Goal: Task Accomplishment & Management: Complete application form

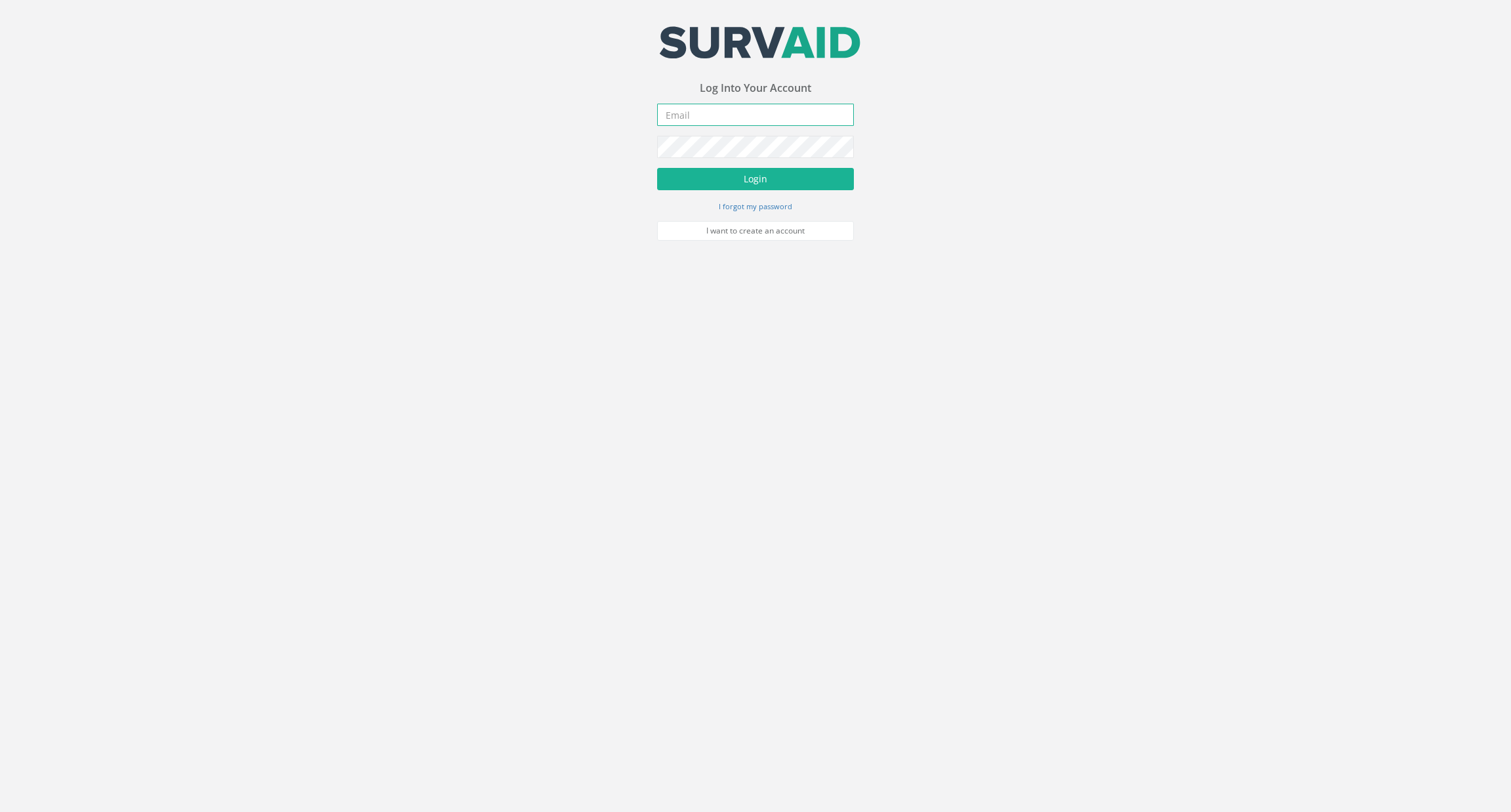
click at [739, 115] on input "email" at bounding box center [756, 114] width 197 height 22
type input "[EMAIL_ADDRESS][DOMAIN_NAME]"
click at [780, 175] on button "Login" at bounding box center [756, 178] width 197 height 22
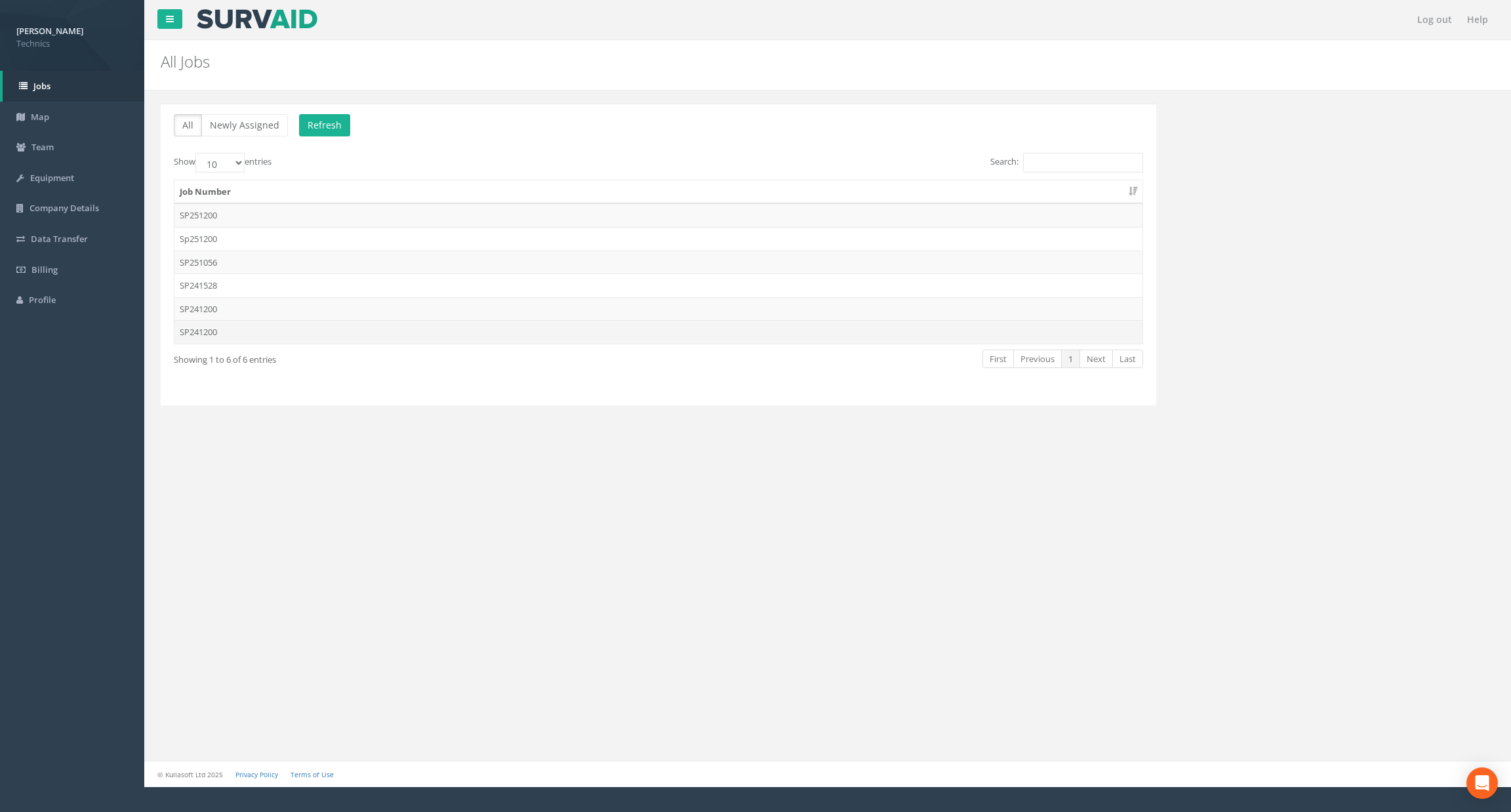
click at [567, 338] on td "SP241200" at bounding box center [658, 332] width 968 height 24
click at [231, 335] on td "SP241200" at bounding box center [658, 332] width 968 height 24
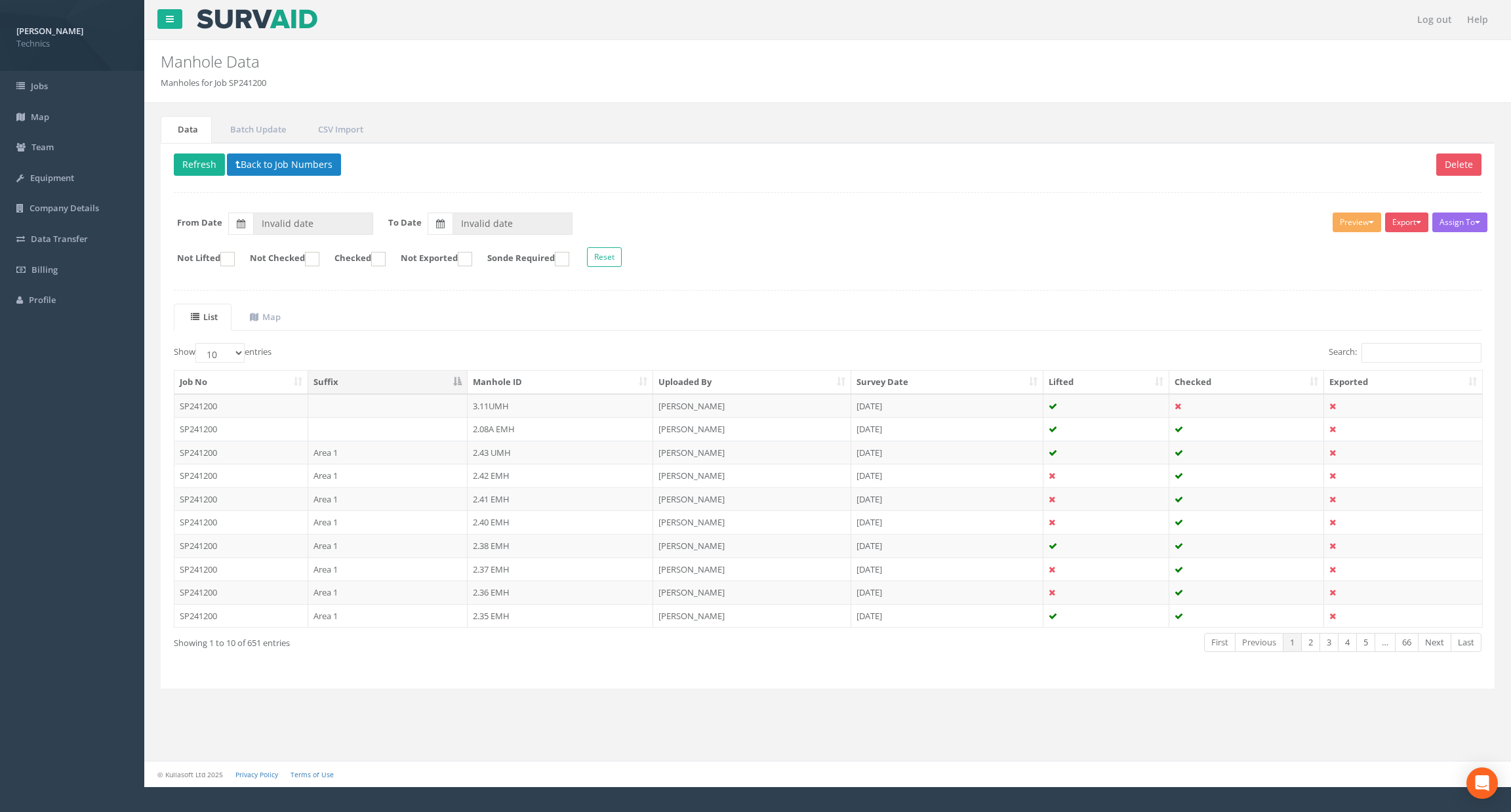
type input "[DATE]"
click at [1388, 358] on input "Search:" at bounding box center [1421, 353] width 120 height 20
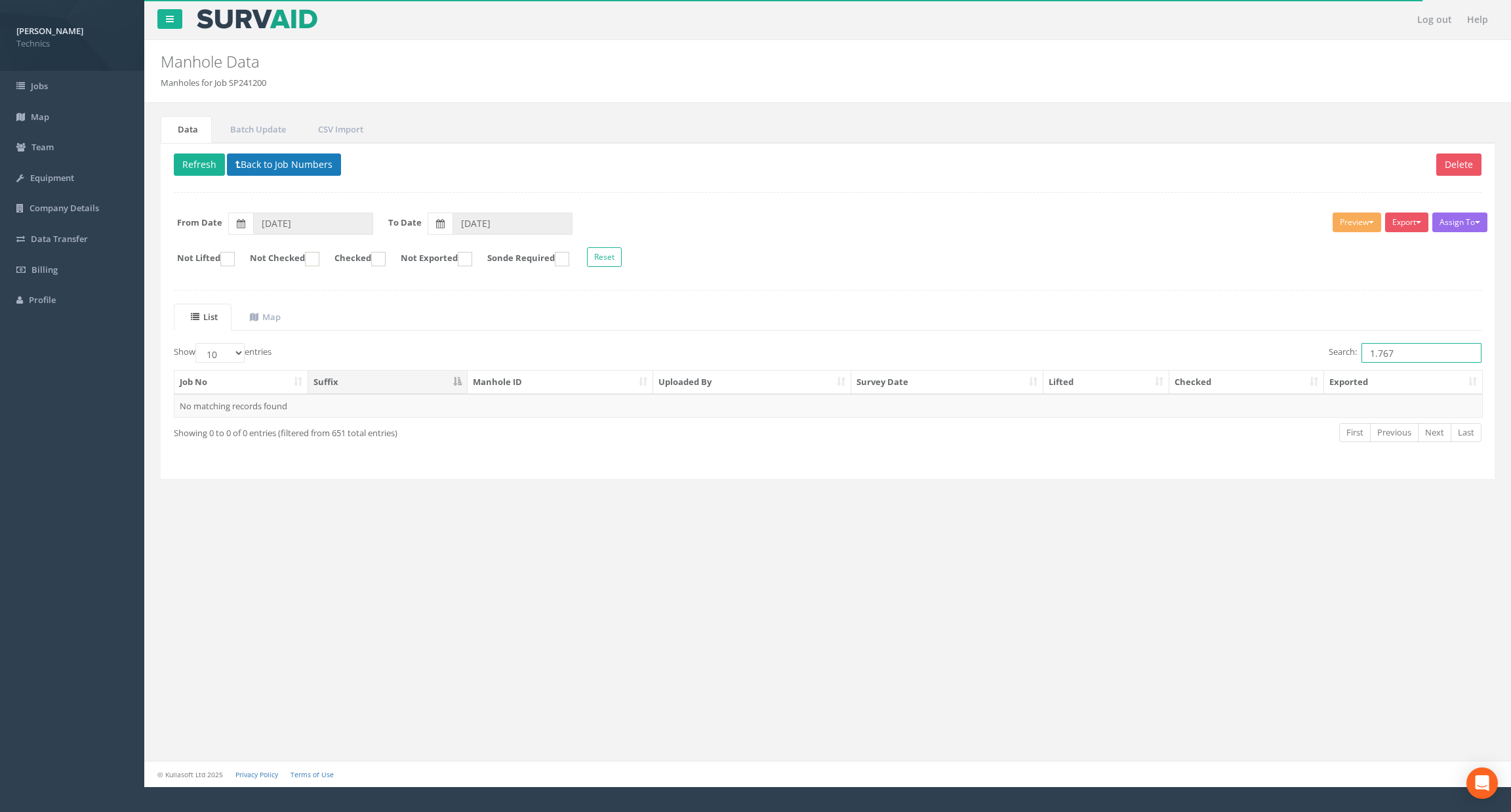
type input "1.767"
click at [275, 167] on button "Back to Job Numbers" at bounding box center [284, 164] width 114 height 22
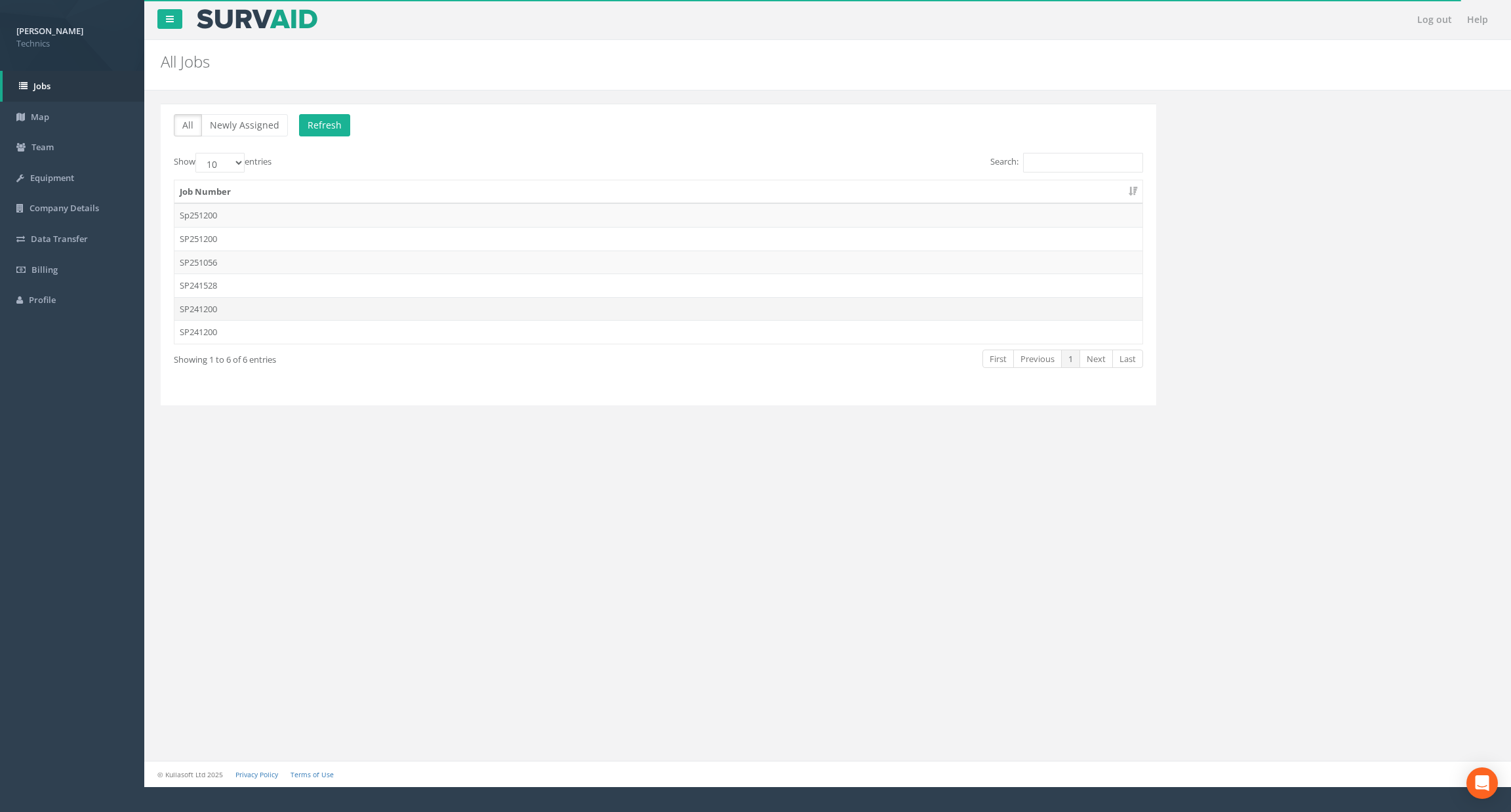
click at [396, 308] on td "SP241200" at bounding box center [658, 308] width 968 height 24
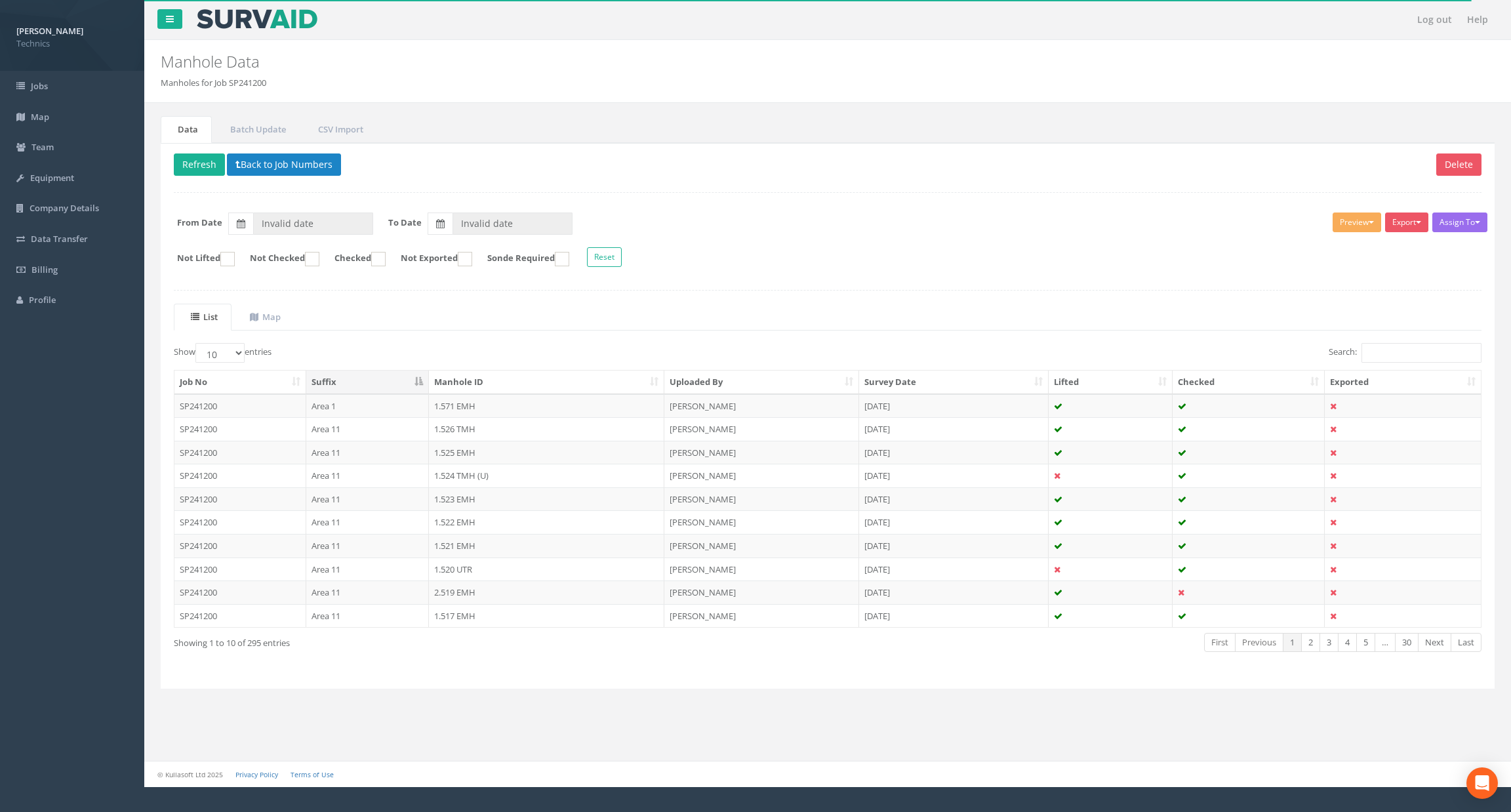
type input "[DATE]"
click at [1406, 350] on input "Search:" at bounding box center [1421, 353] width 120 height 20
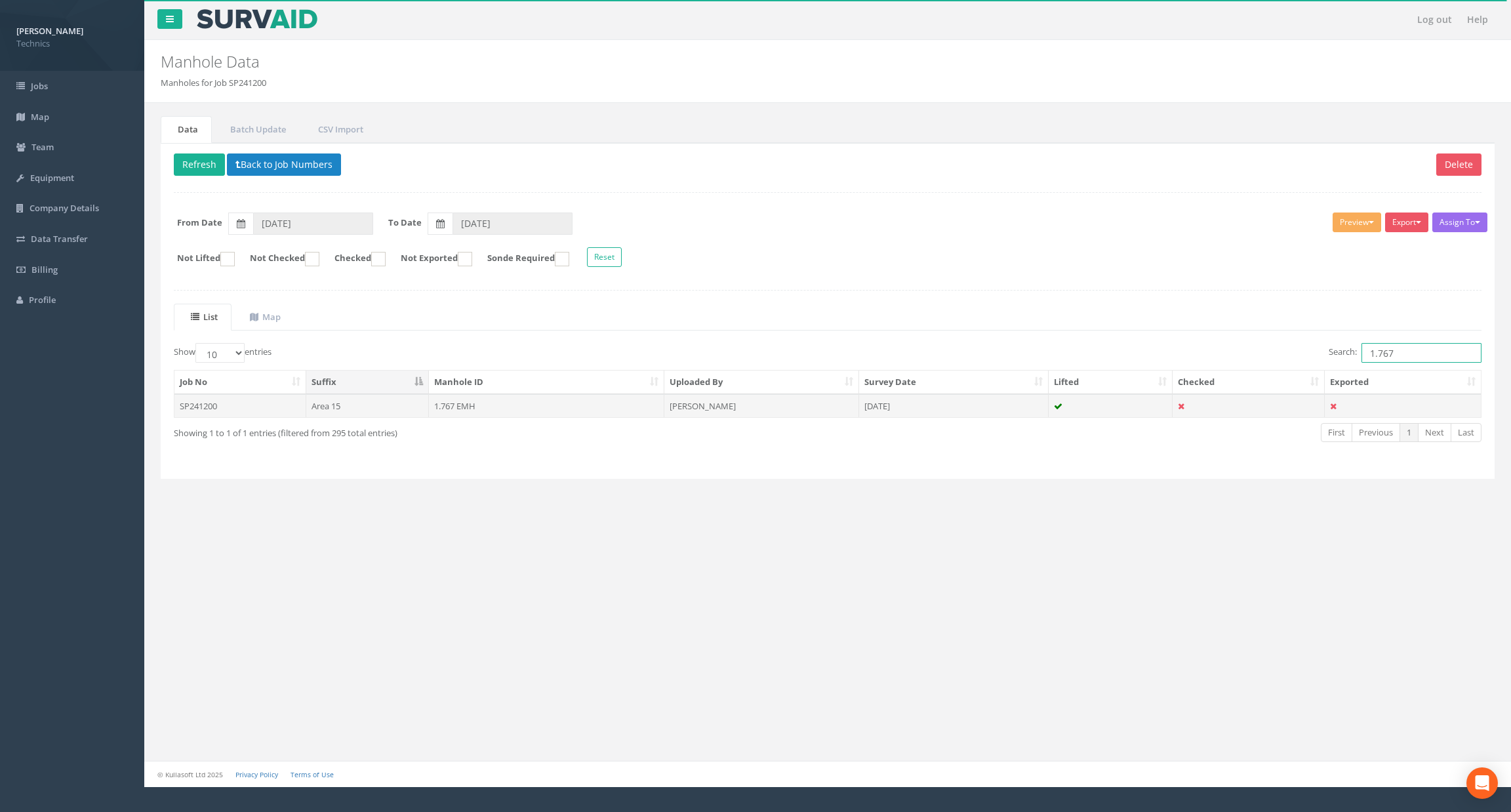
type input "1.767"
click at [486, 410] on td "1.767 EMH" at bounding box center [547, 406] width 236 height 24
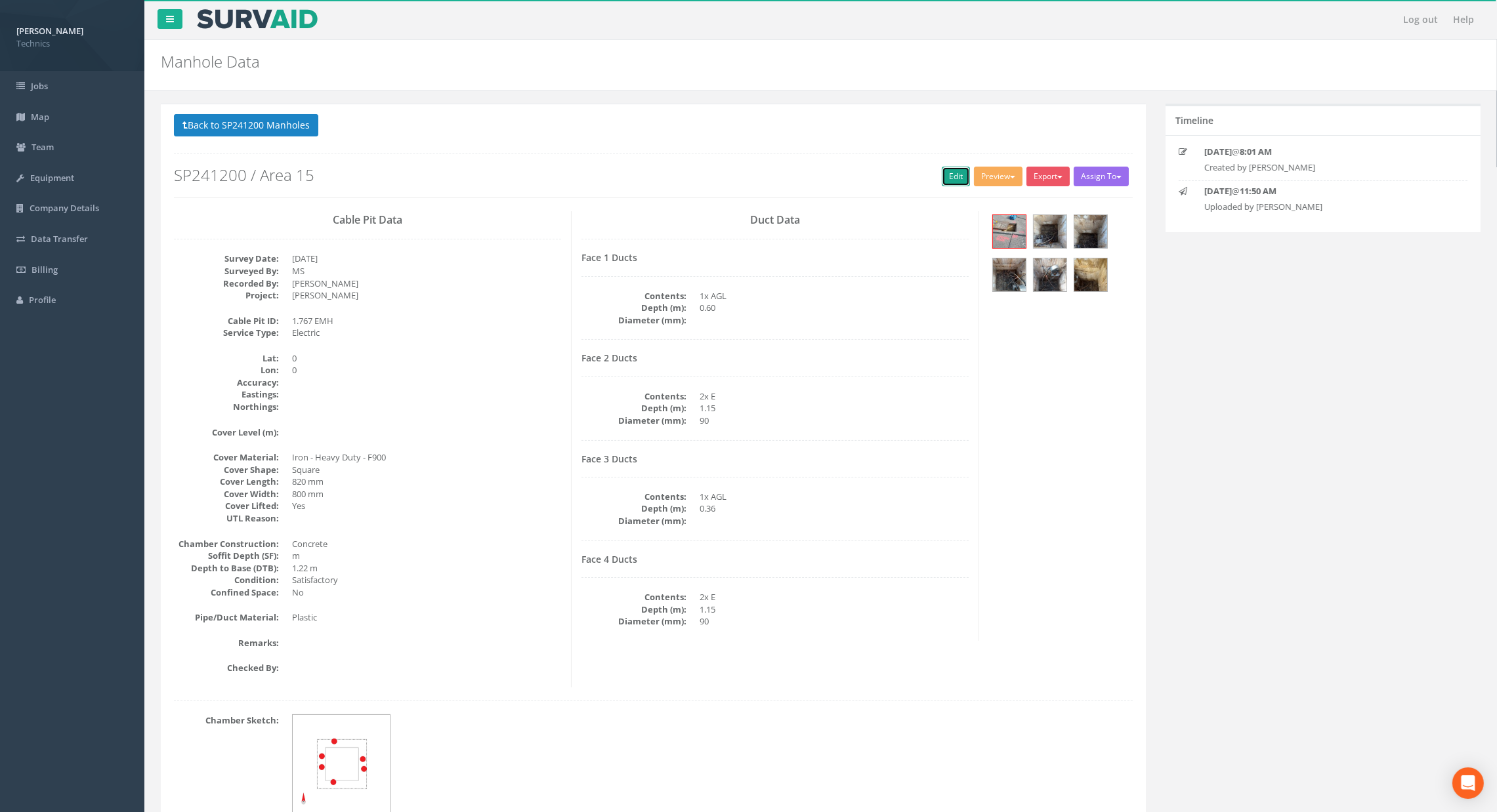
click at [942, 184] on link "Edit" at bounding box center [956, 176] width 28 height 20
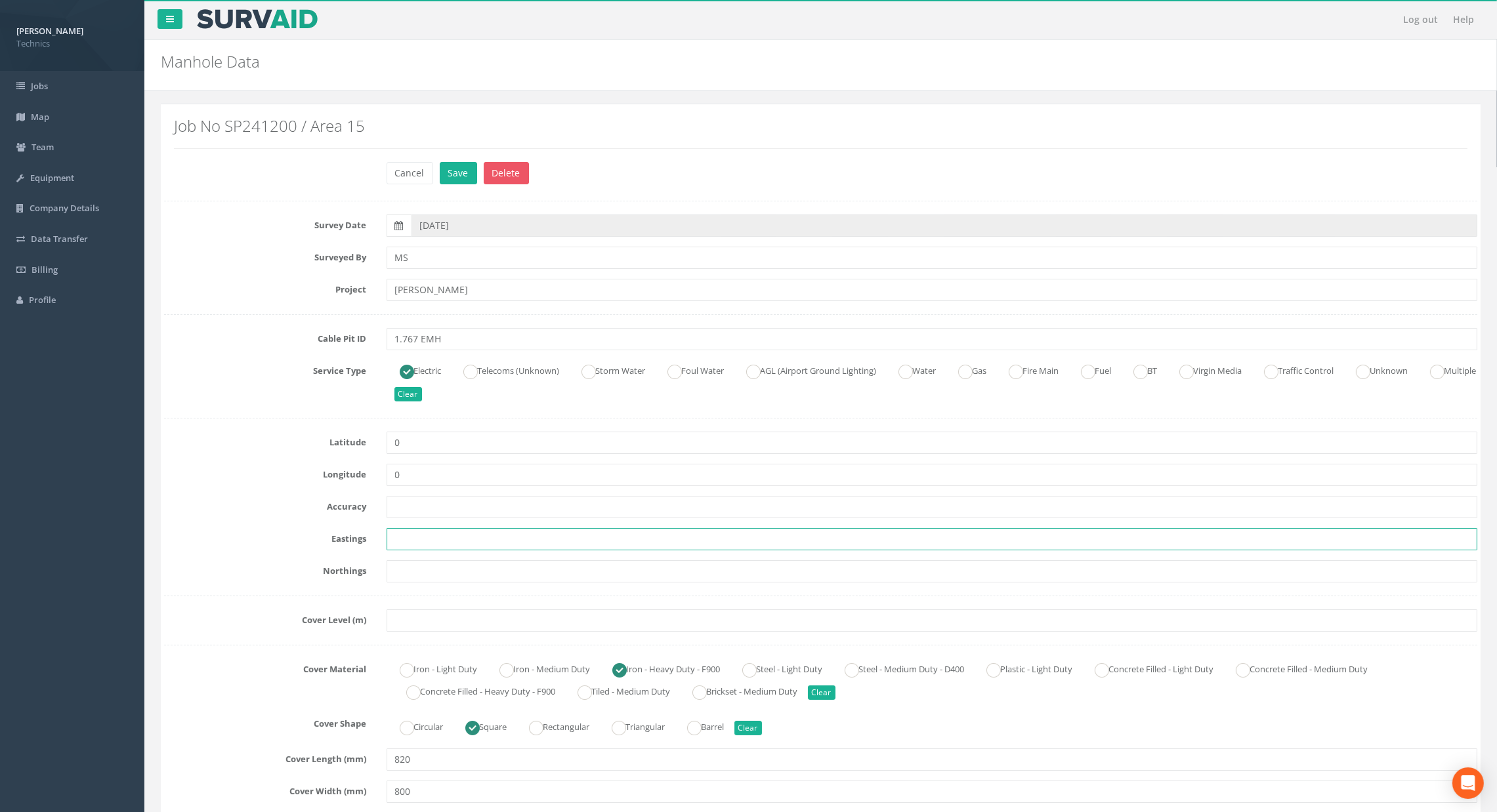
click at [421, 533] on input "text" at bounding box center [932, 539] width 1091 height 22
paste input "427641.9820"
type input "427641.9820"
click at [424, 568] on input "text" at bounding box center [932, 571] width 1091 height 22
paste input "205436.7420"
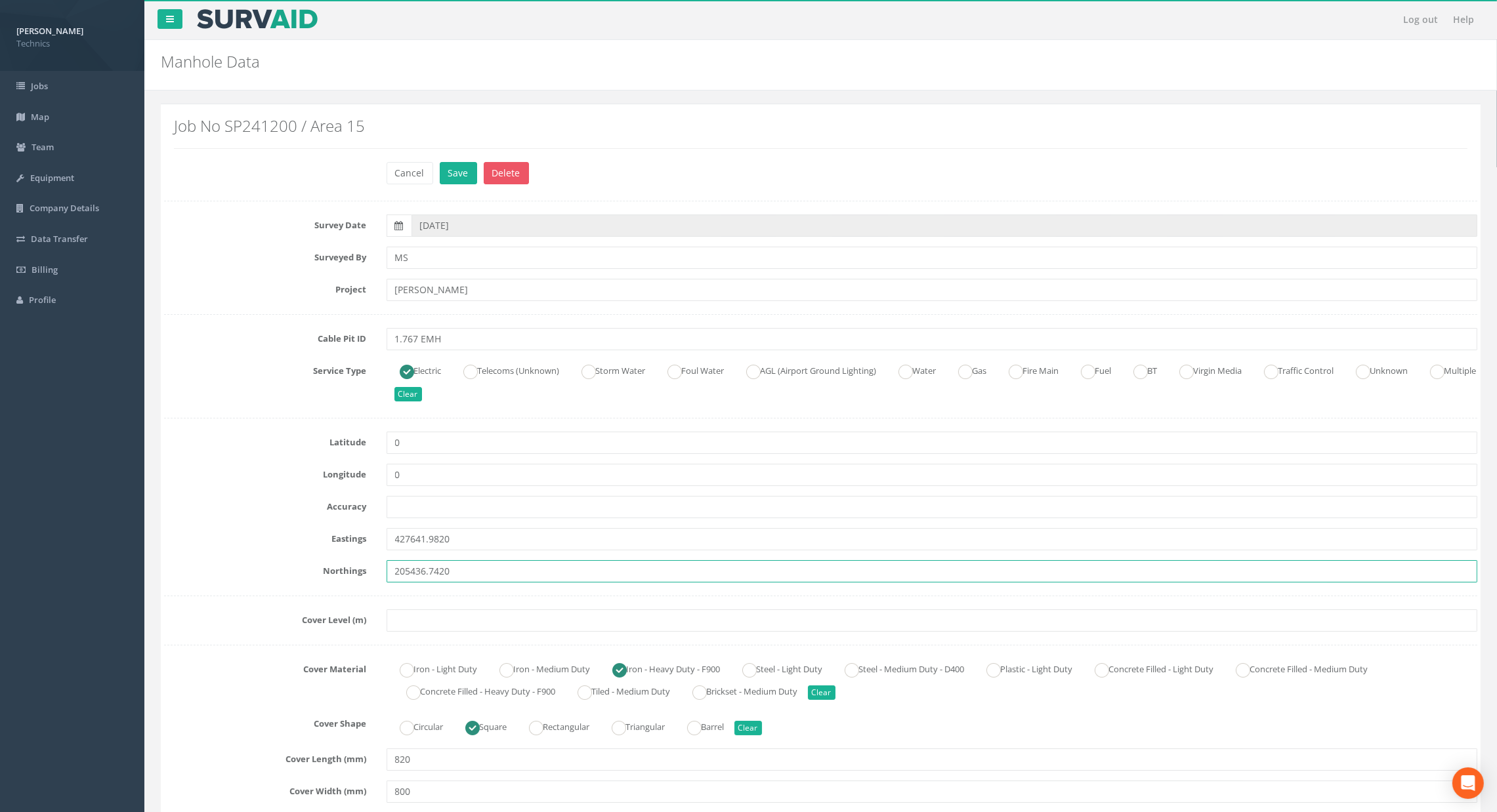
type input "205436.7420"
click at [568, 623] on input "text" at bounding box center [932, 620] width 1091 height 22
paste input "87.4390"
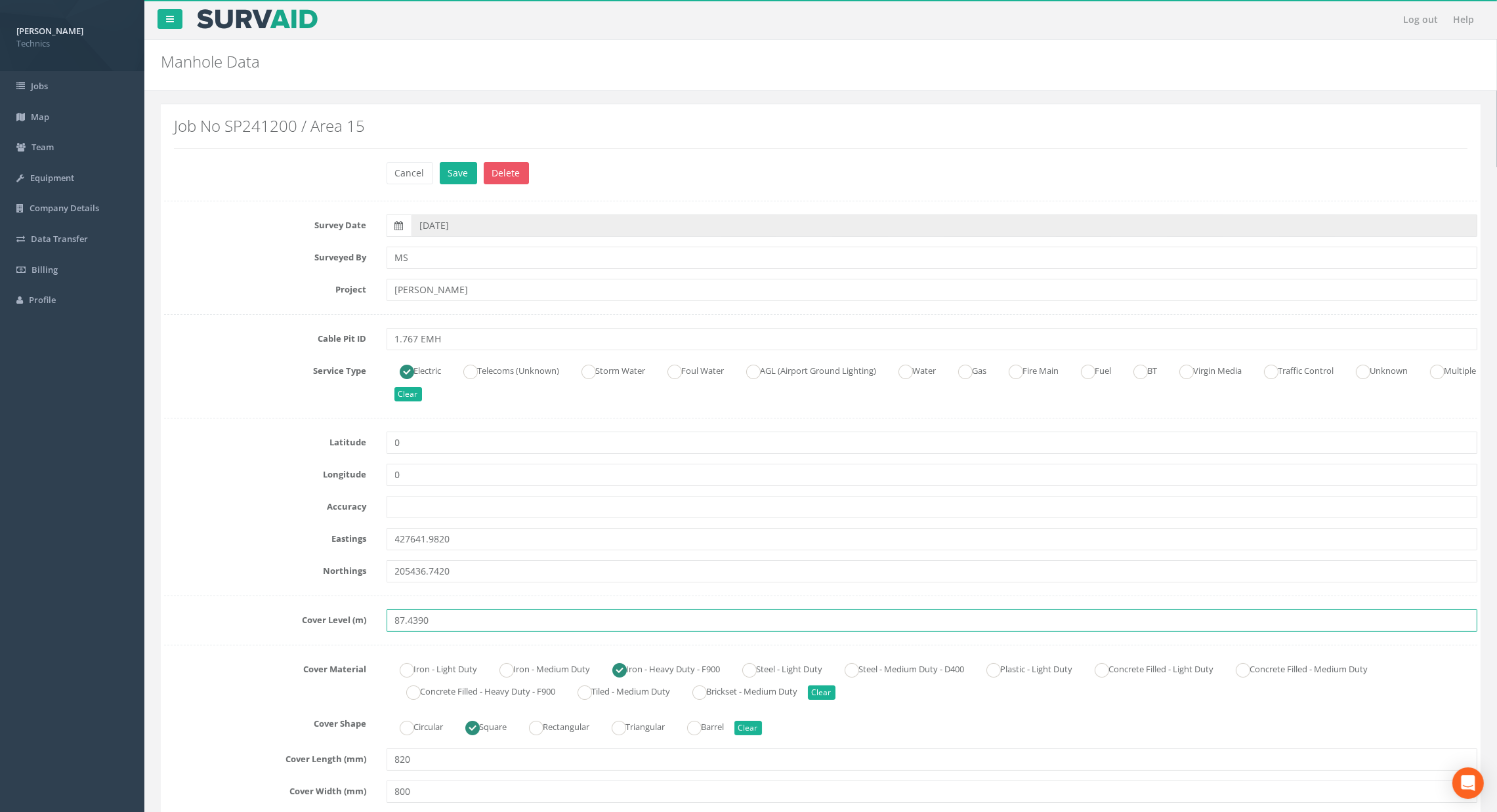
click at [436, 618] on input "87.4390" at bounding box center [932, 620] width 1091 height 22
drag, startPoint x: 436, startPoint y: 618, endPoint x: 424, endPoint y: 618, distance: 12.0
click at [424, 618] on input "87.4390" at bounding box center [932, 620] width 1091 height 22
click at [426, 621] on input "87.4390" at bounding box center [932, 620] width 1091 height 22
type input "87.44"
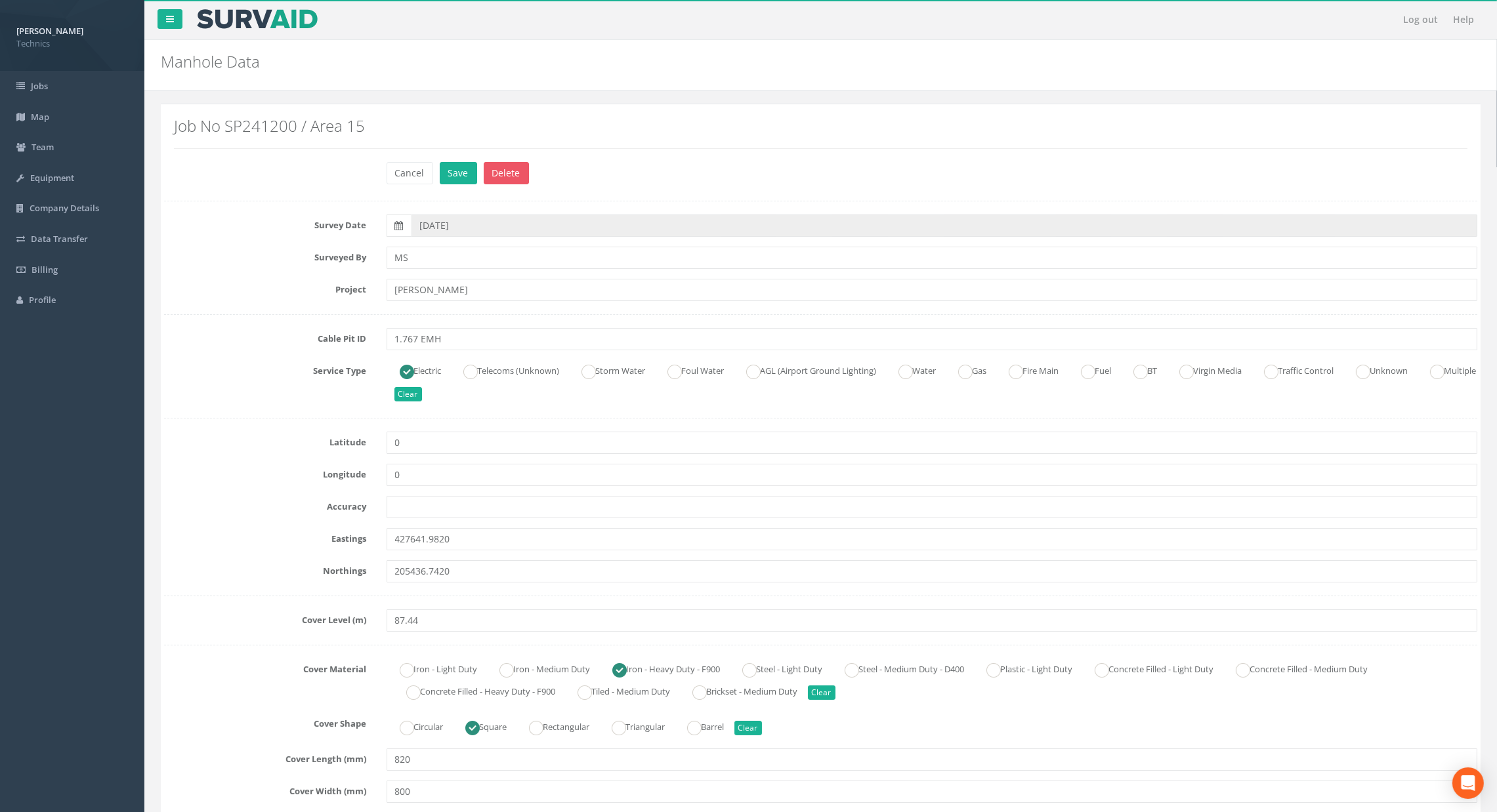
click at [302, 513] on label "Accuracy" at bounding box center [265, 504] width 223 height 17
click at [223, 446] on label "Latitude" at bounding box center [265, 440] width 223 height 17
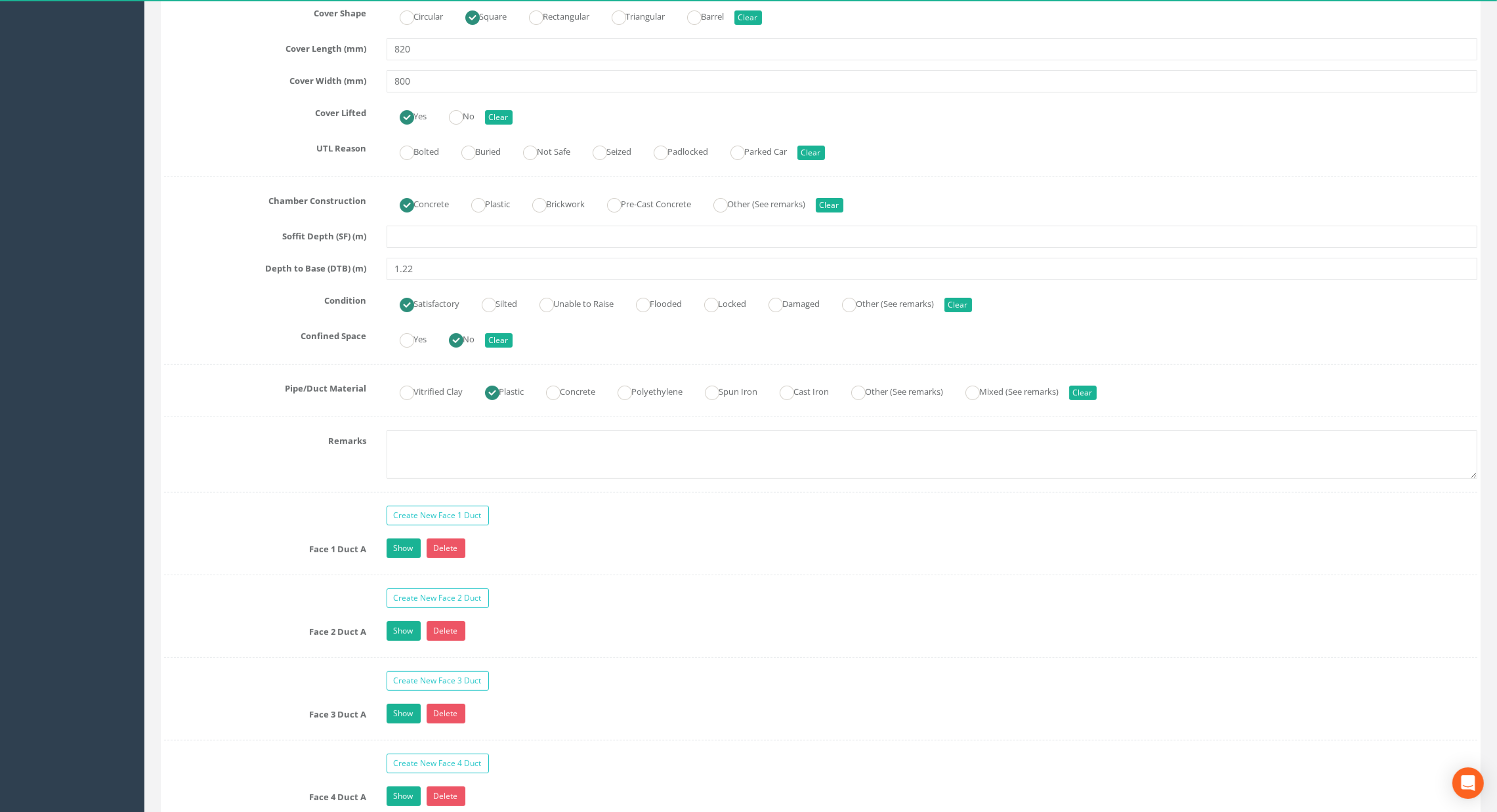
scroll to position [885, 0]
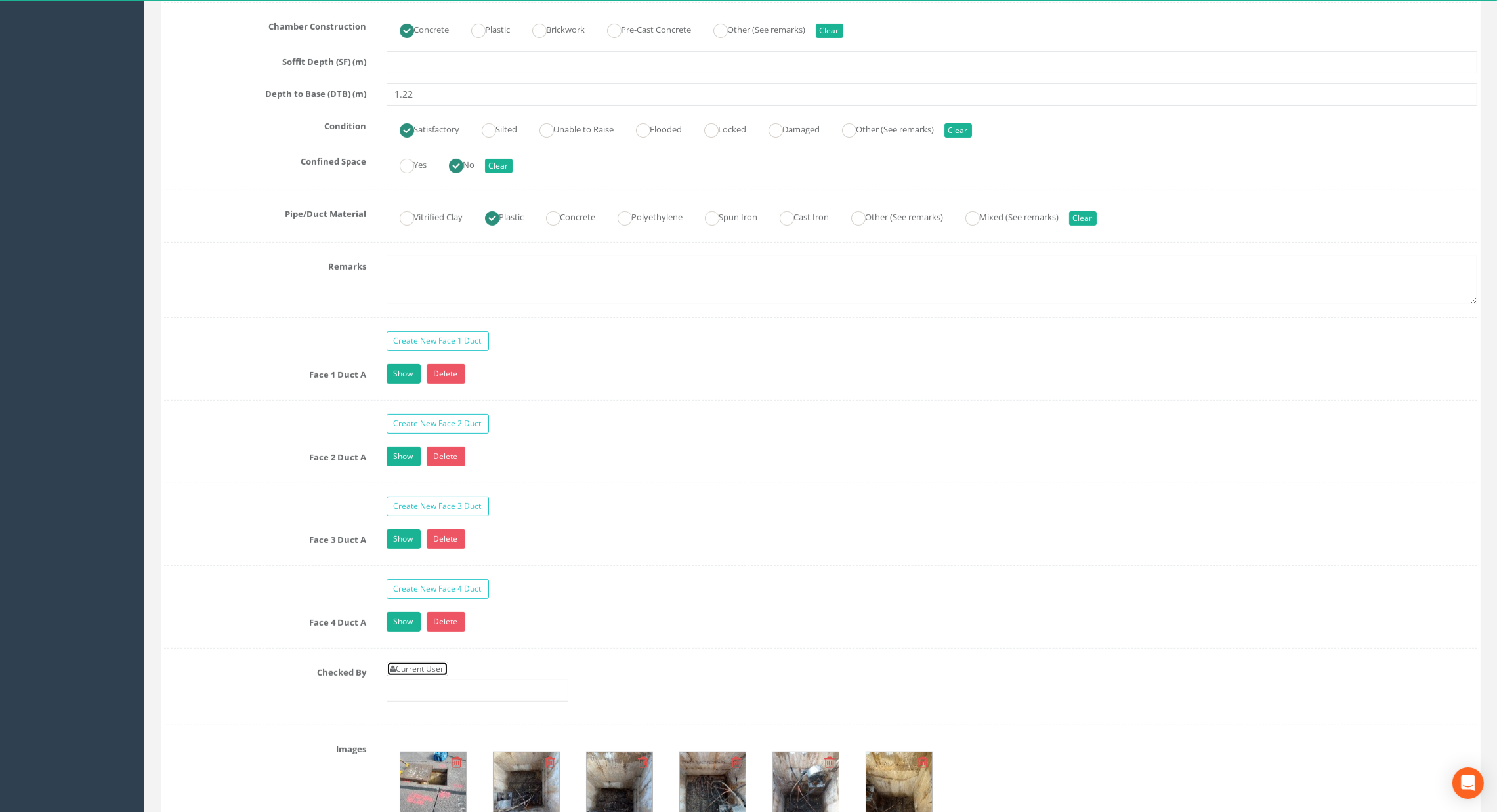
click at [402, 668] on link "Current User" at bounding box center [417, 669] width 61 height 14
type input "[PERSON_NAME]"
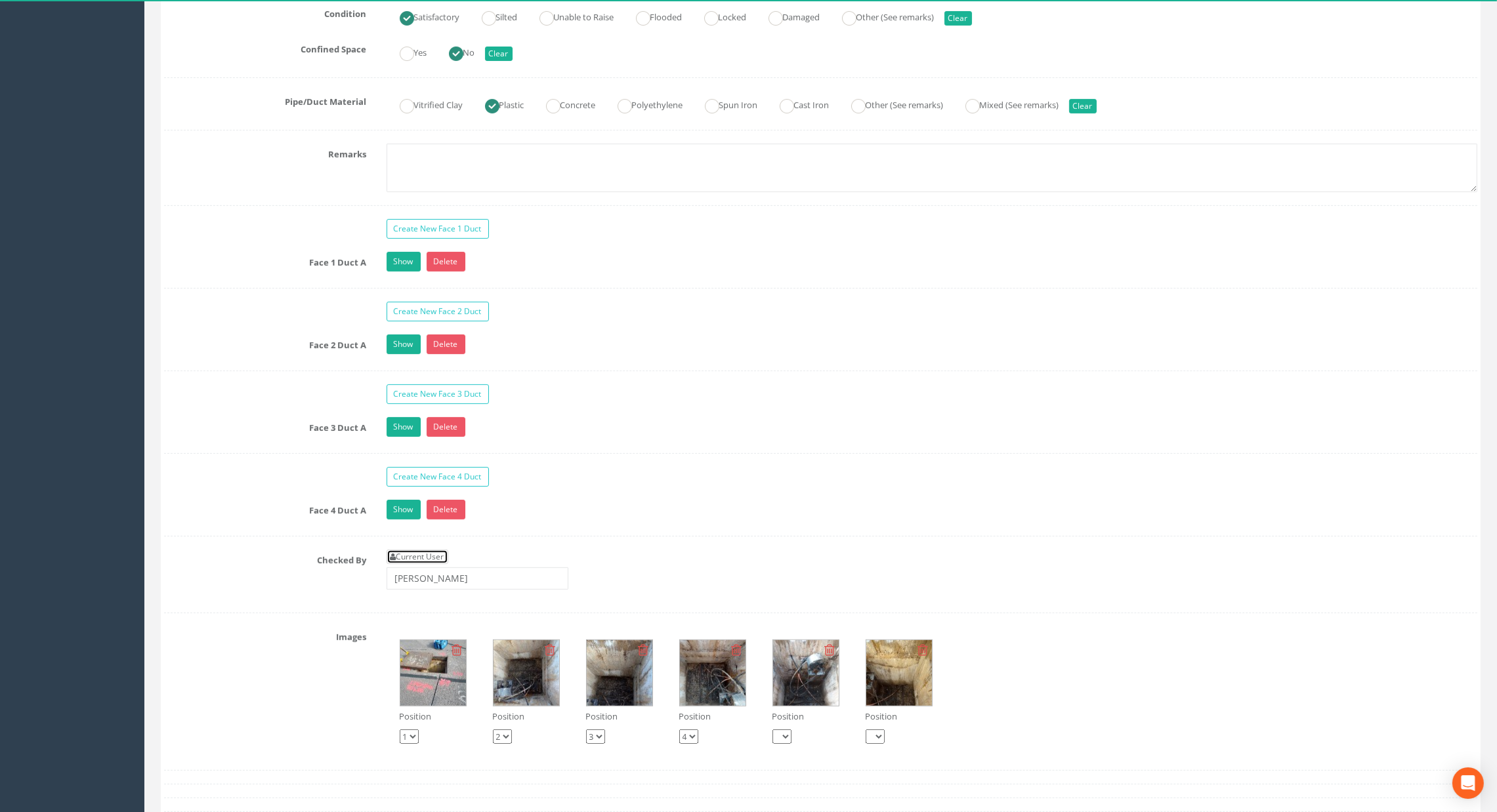
scroll to position [1081, 0]
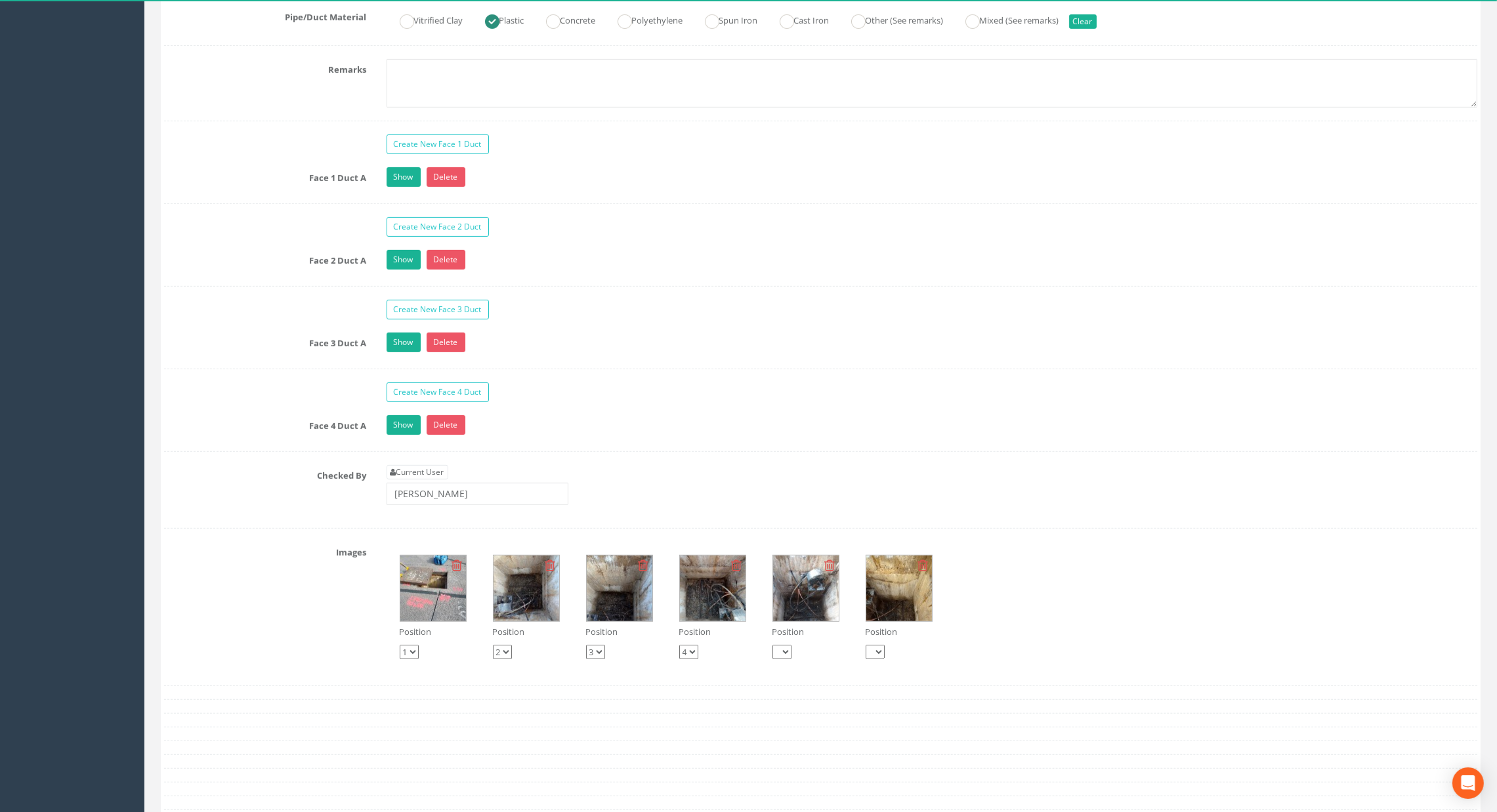
click at [419, 602] on img at bounding box center [433, 588] width 66 height 66
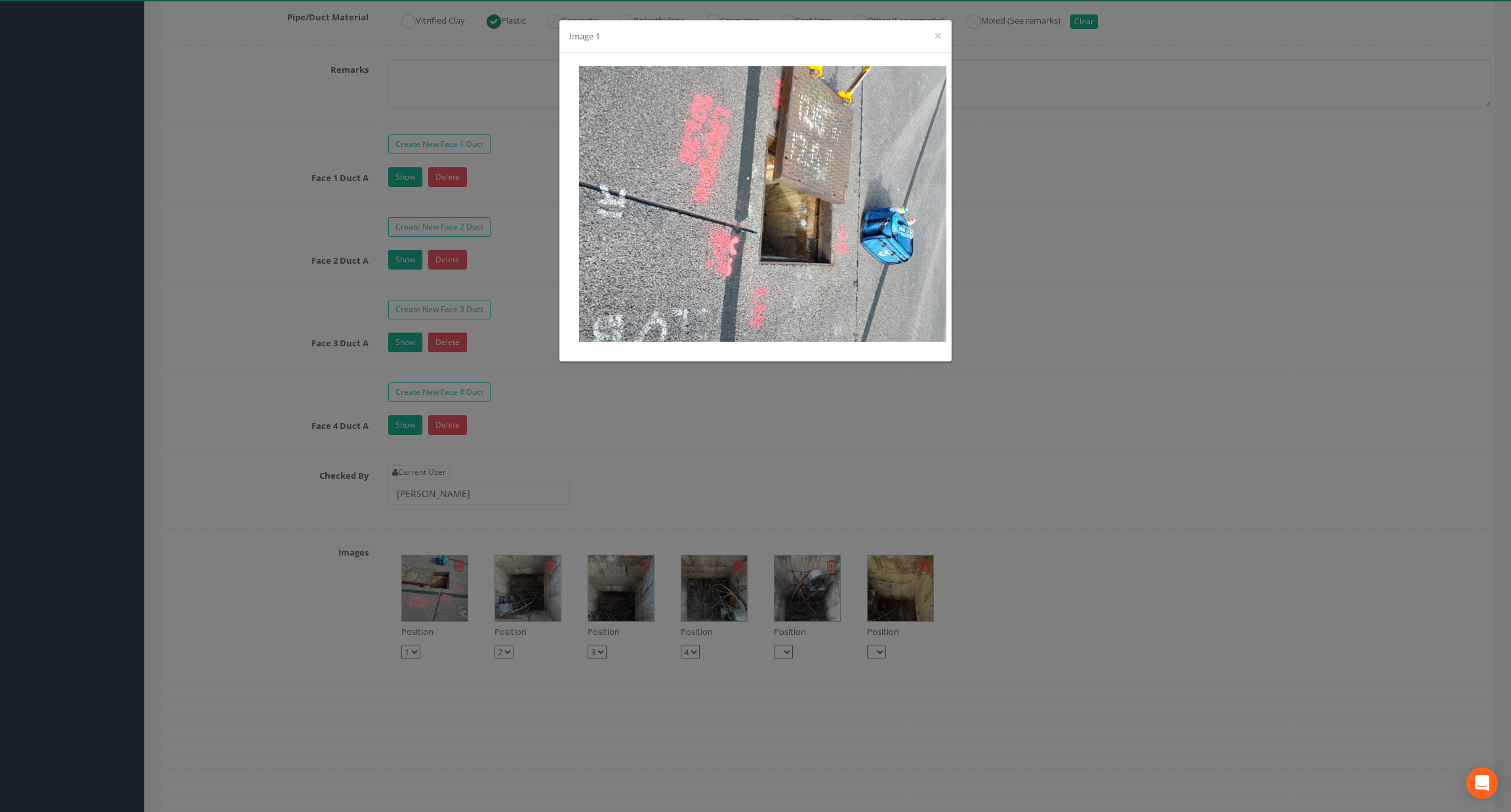
click at [1139, 327] on div "Image 1 ×" at bounding box center [755, 406] width 1511 height 812
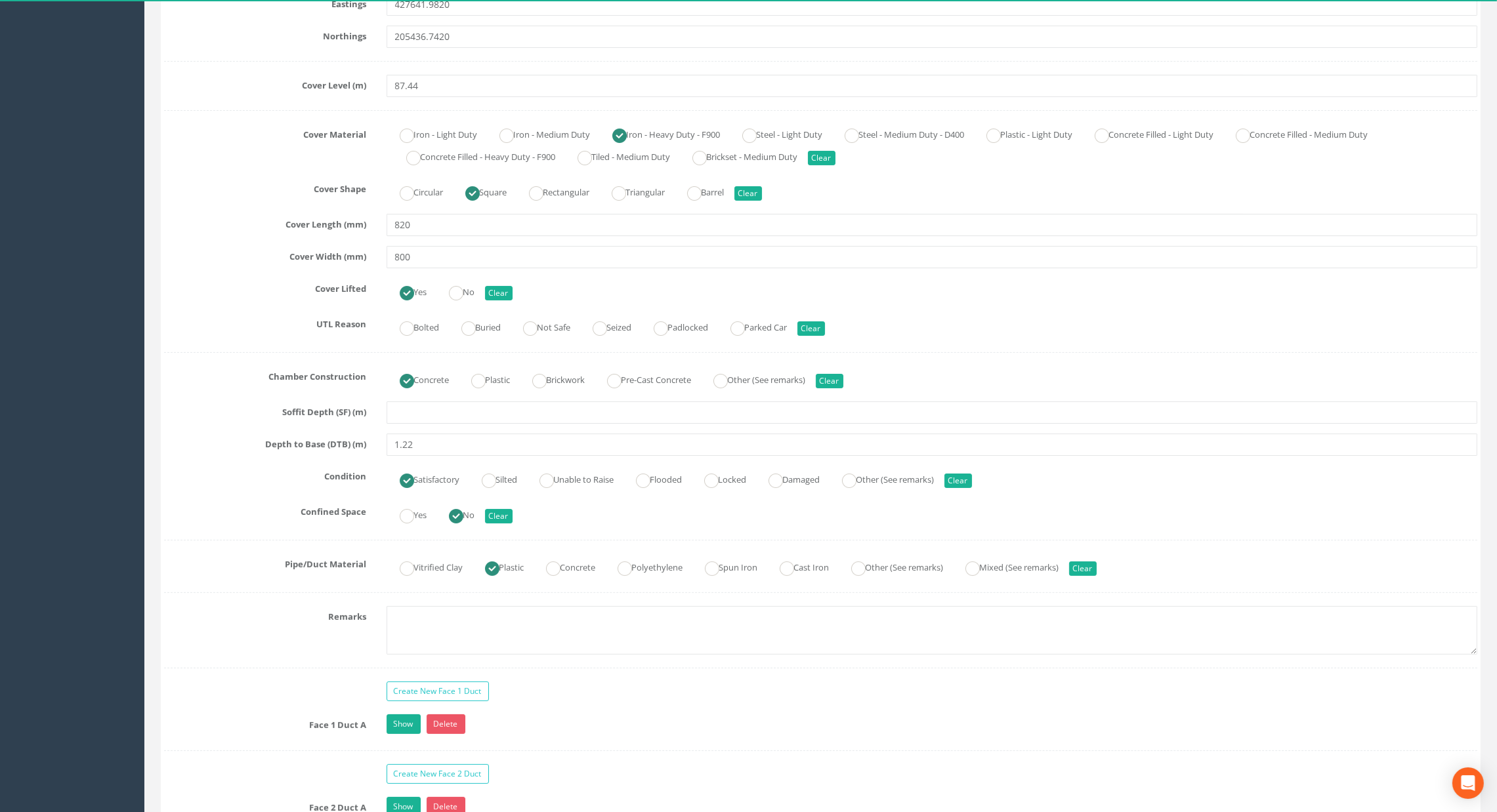
scroll to position [394, 0]
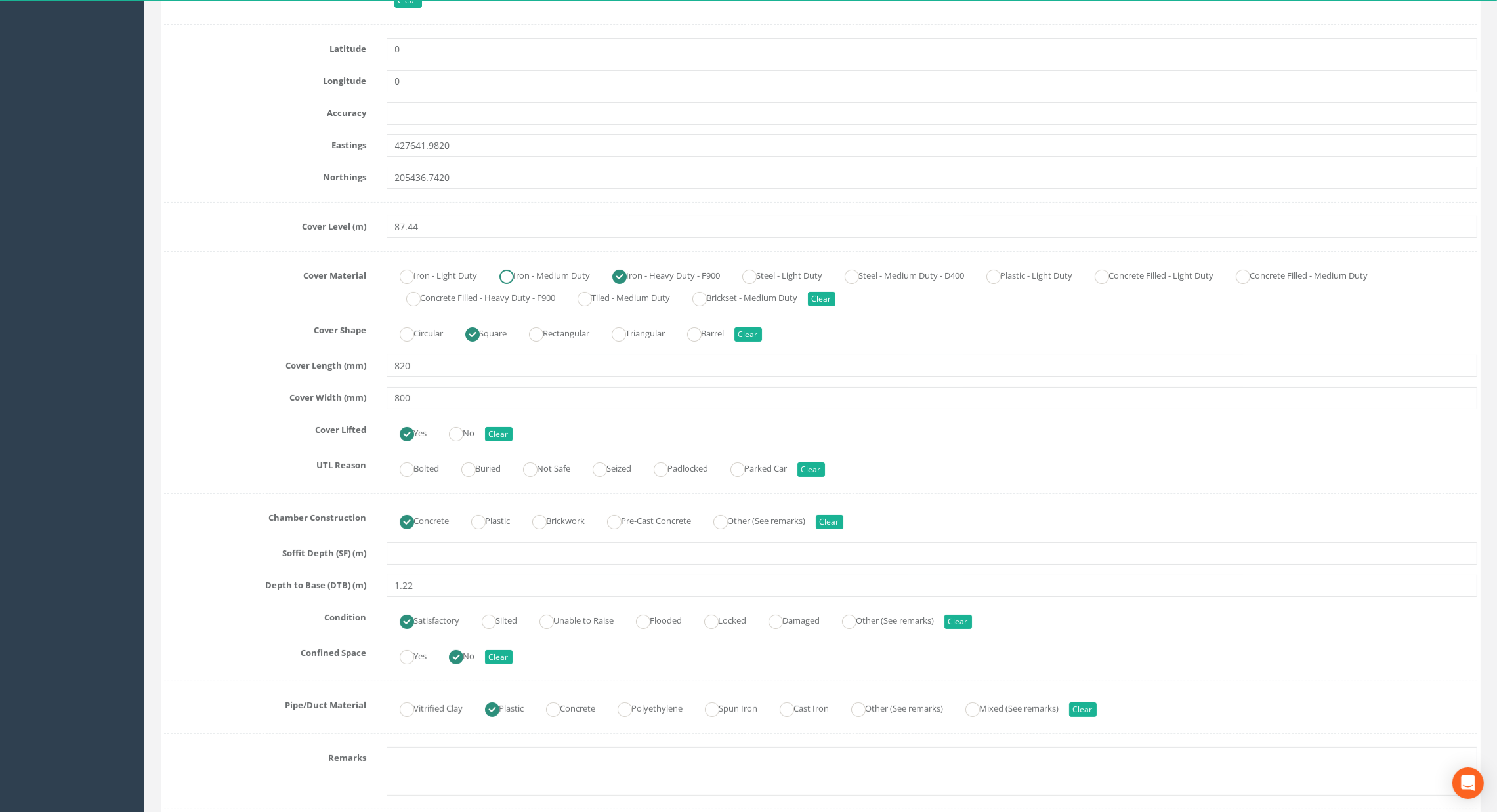
click at [507, 282] on ins at bounding box center [507, 277] width 14 height 14
radio input "true"
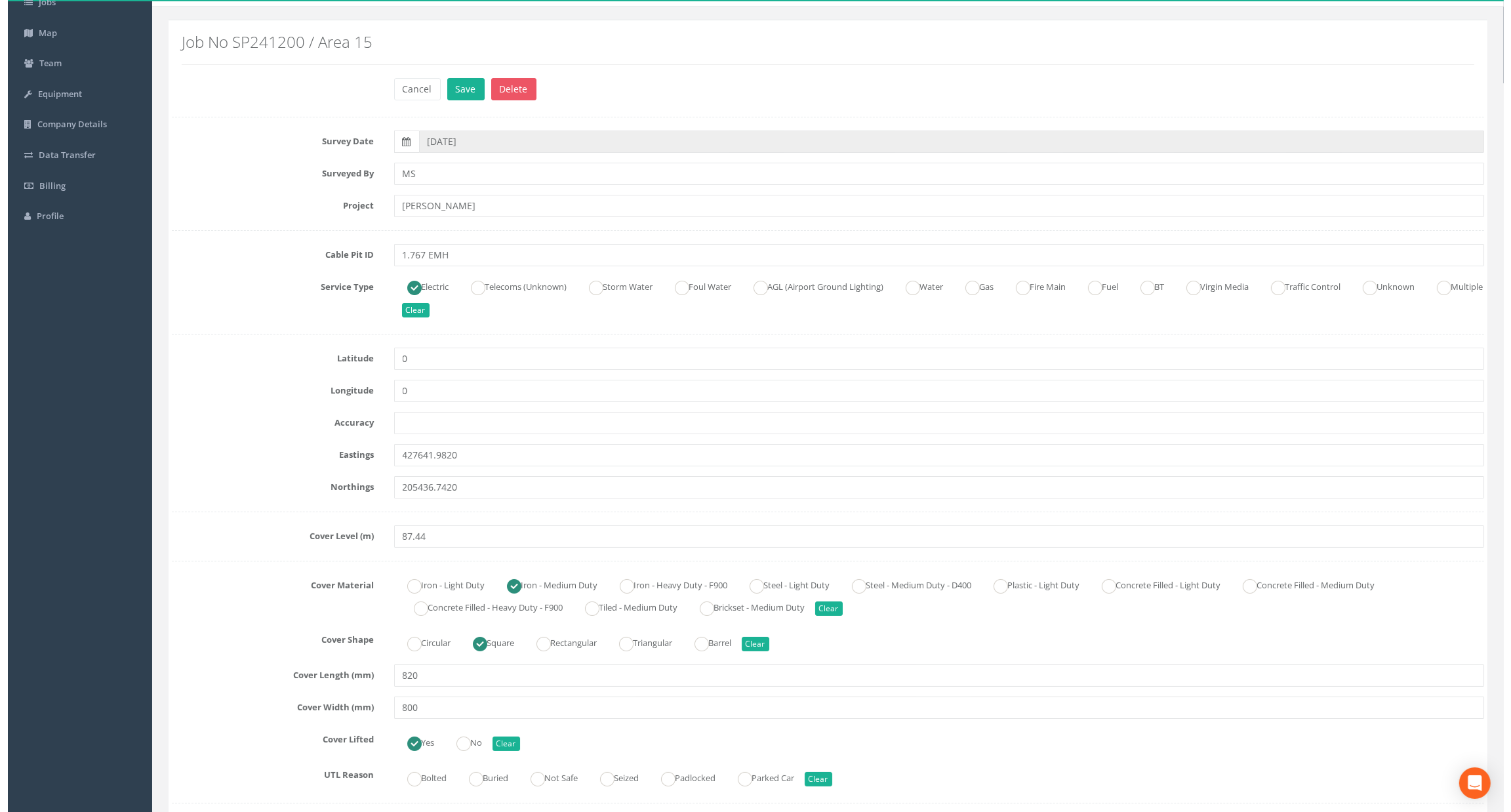
scroll to position [0, 0]
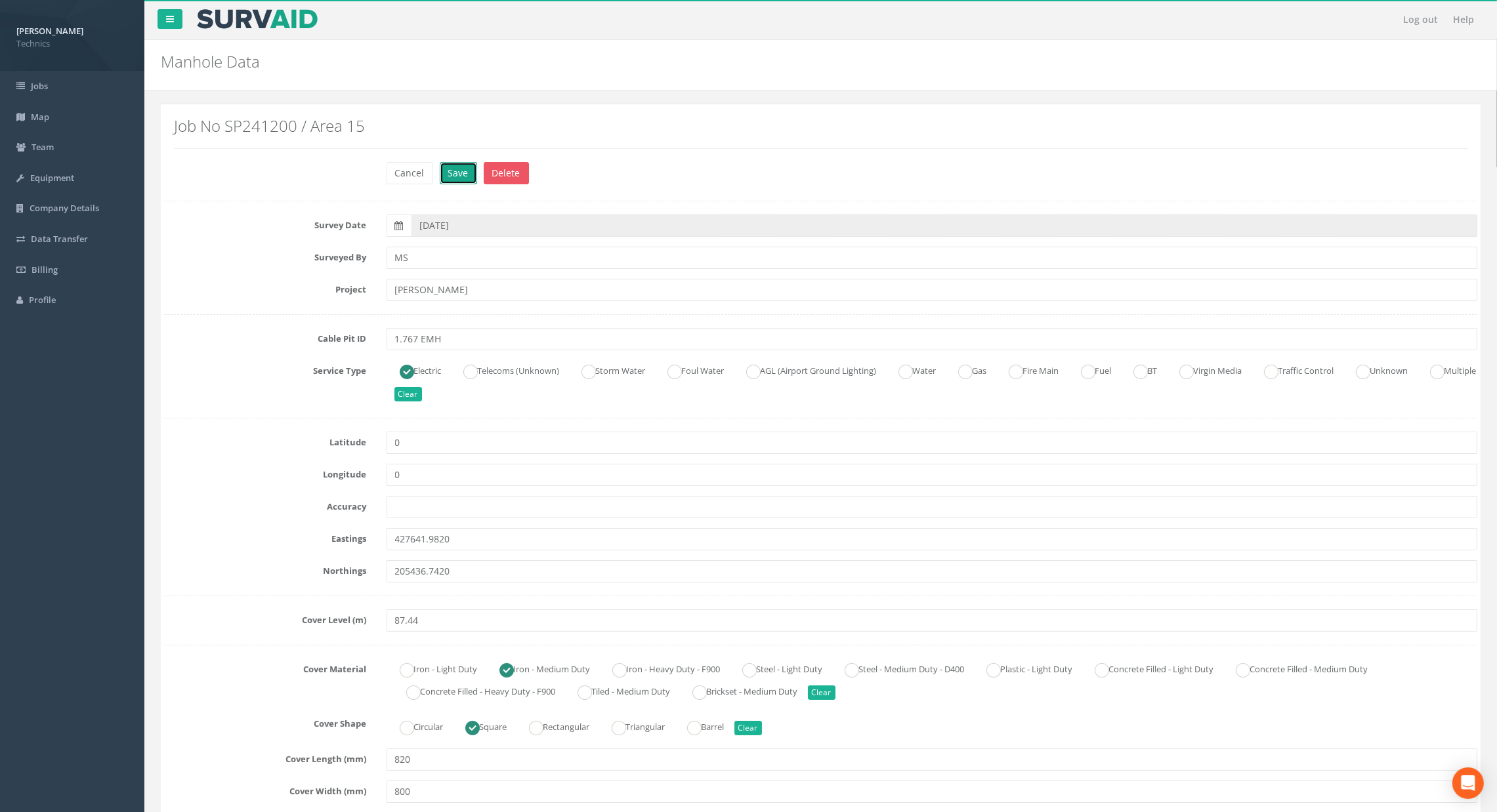
click at [468, 165] on button "Save" at bounding box center [458, 173] width 38 height 22
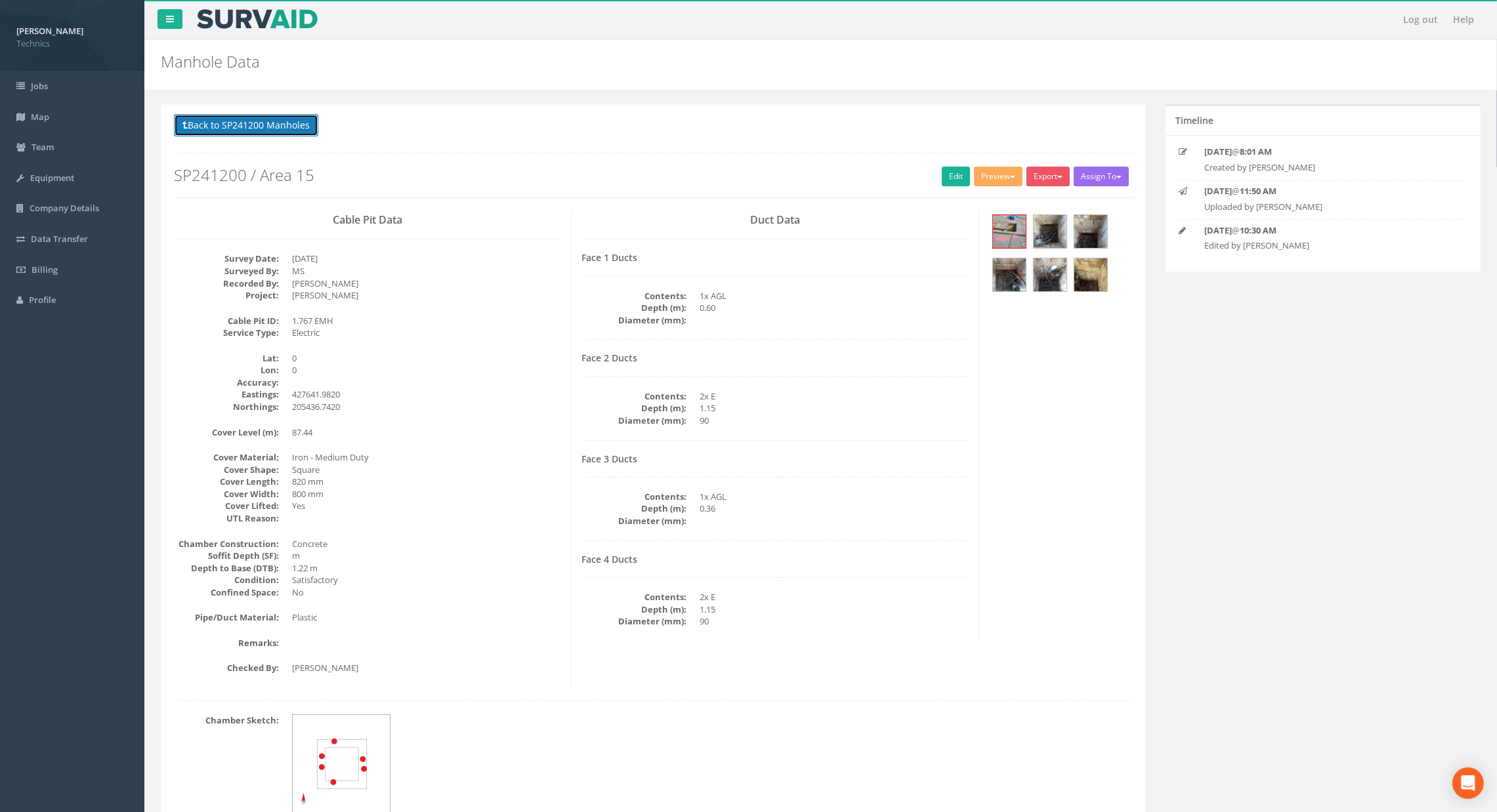
click at [302, 124] on button "Back to SP241200 Manholes" at bounding box center [246, 125] width 145 height 22
